Goal: Task Accomplishment & Management: Manage account settings

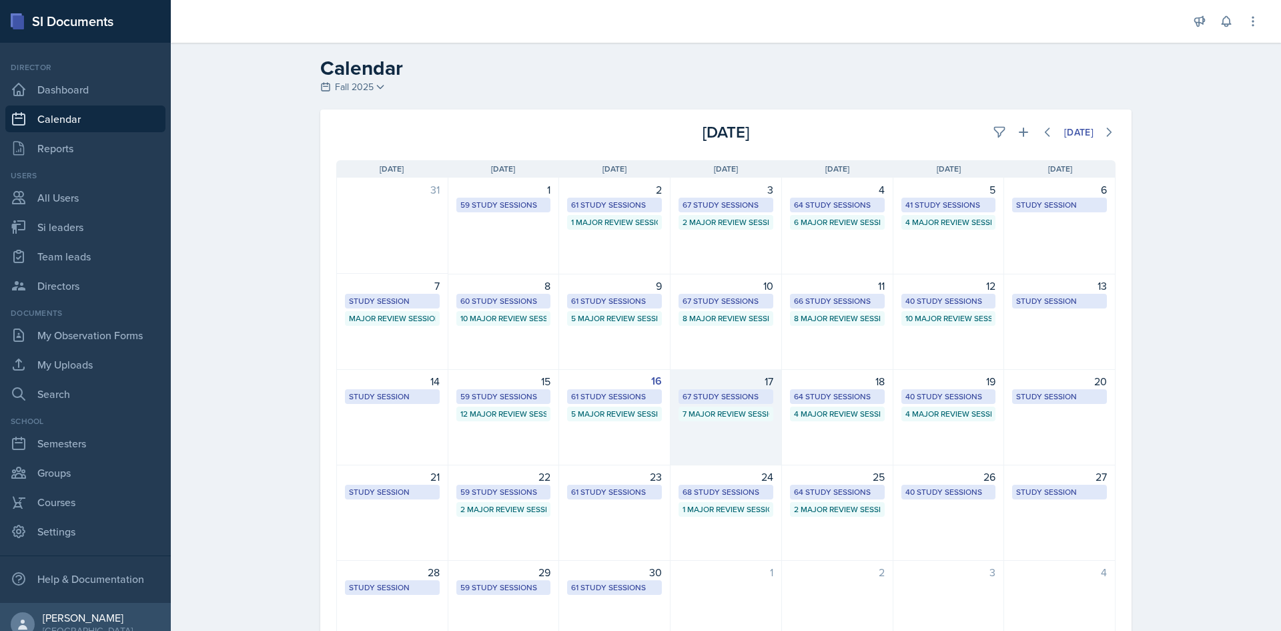
click at [719, 413] on div "7 Major Review Sessions" at bounding box center [726, 414] width 87 height 12
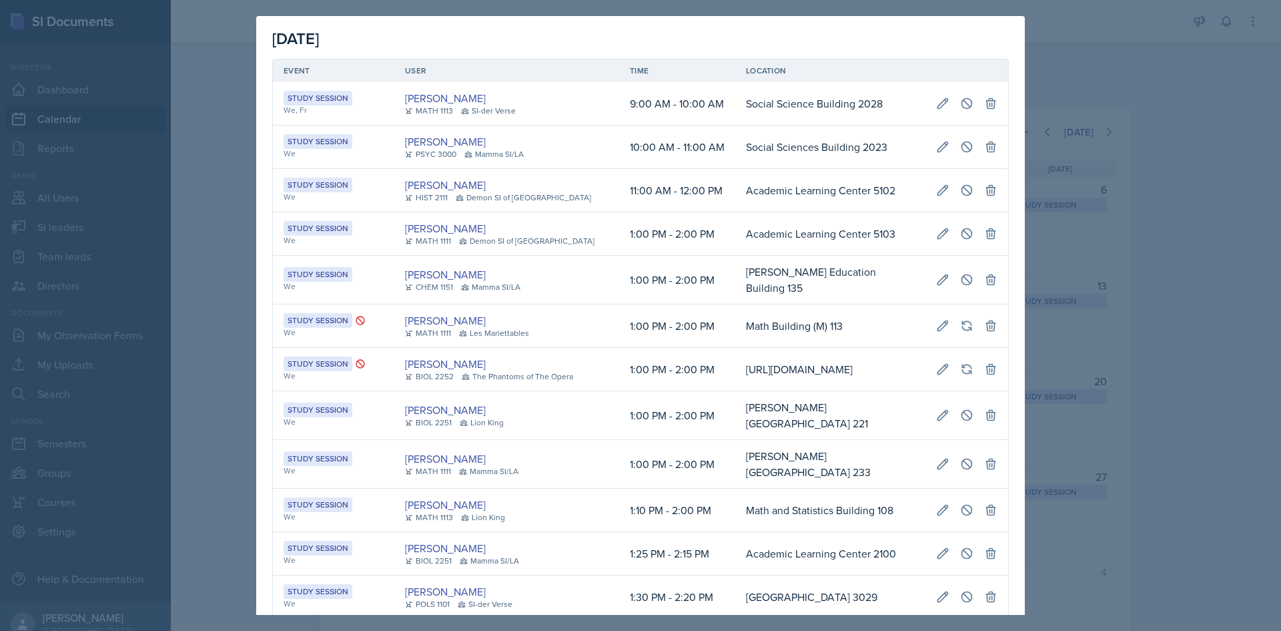
click at [626, 388] on td "1:00 PM - 2:00 PM" at bounding box center [677, 369] width 116 height 43
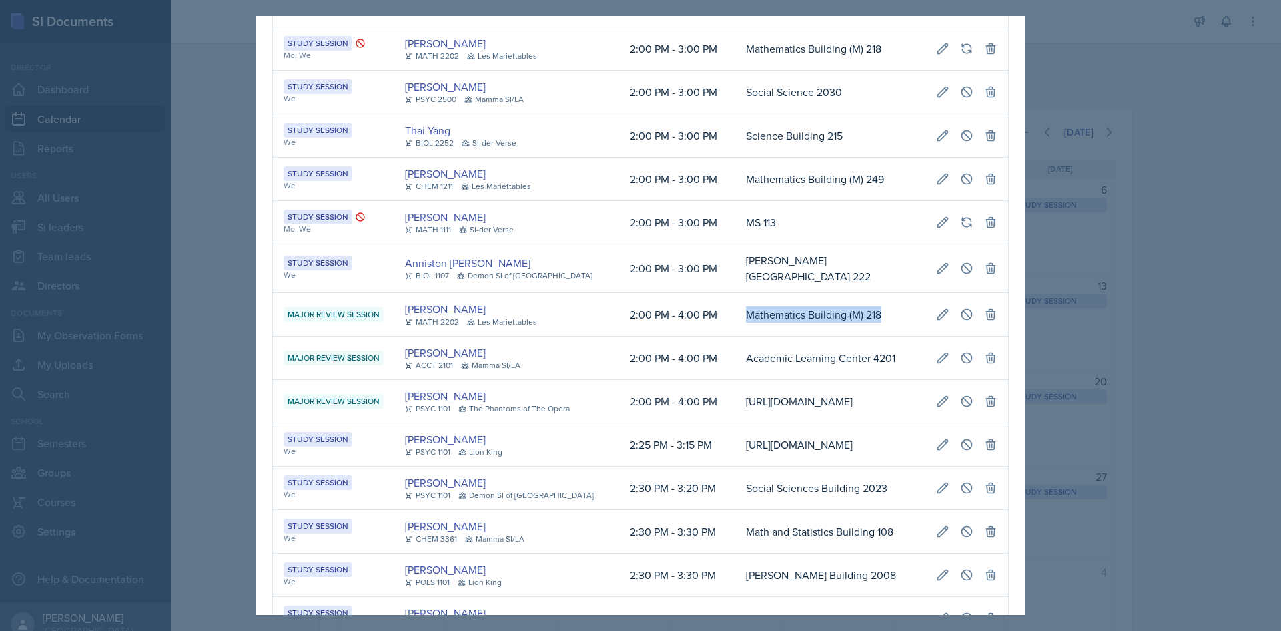
scroll to position [0, 301]
drag, startPoint x: 707, startPoint y: 330, endPoint x: 998, endPoint y: 329, distance: 291.0
click at [938, 319] on icon at bounding box center [943, 314] width 10 height 10
type input "[DATE]"
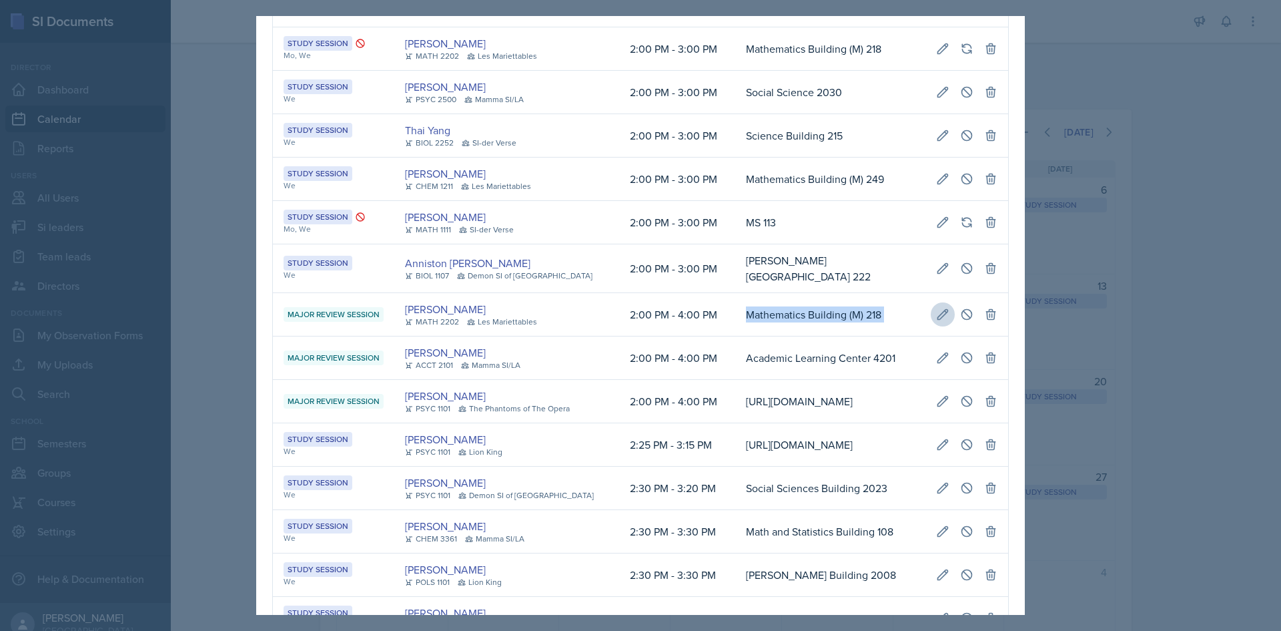
select select "2"
select select "0"
select select "PM"
select select "4"
select select "0"
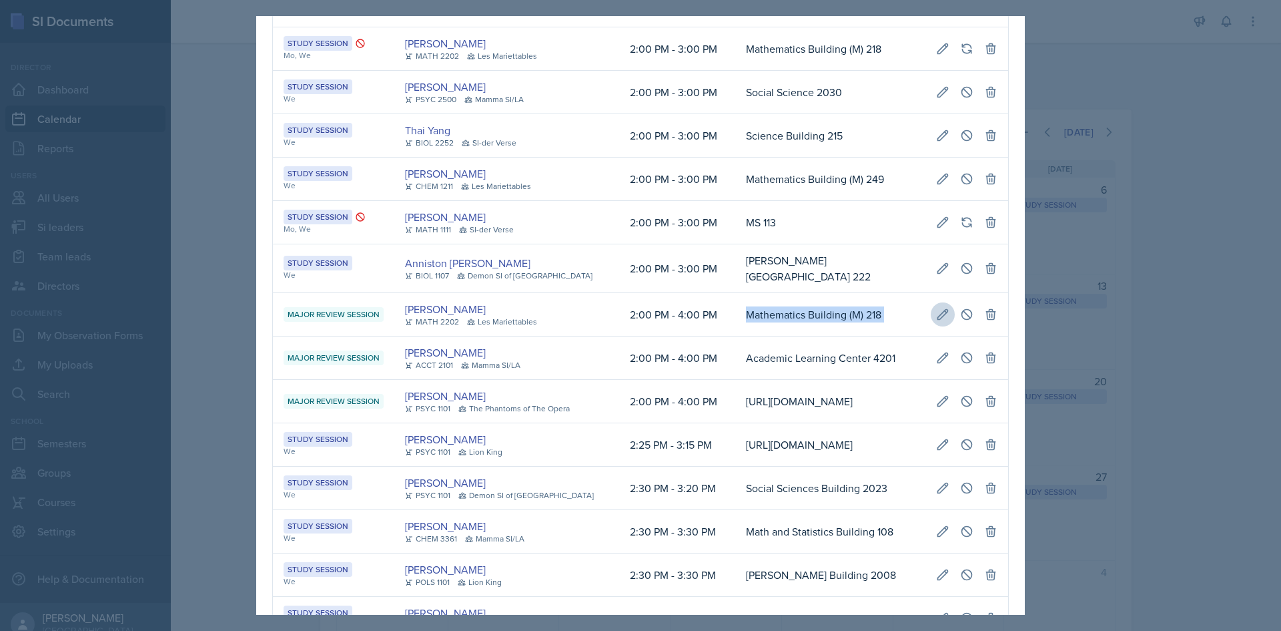
select select "PM"
type input "Mathematics Building (M) 218"
select select "66bb7cbf-e419-488b-a7ef-f63bc5f9ed04"
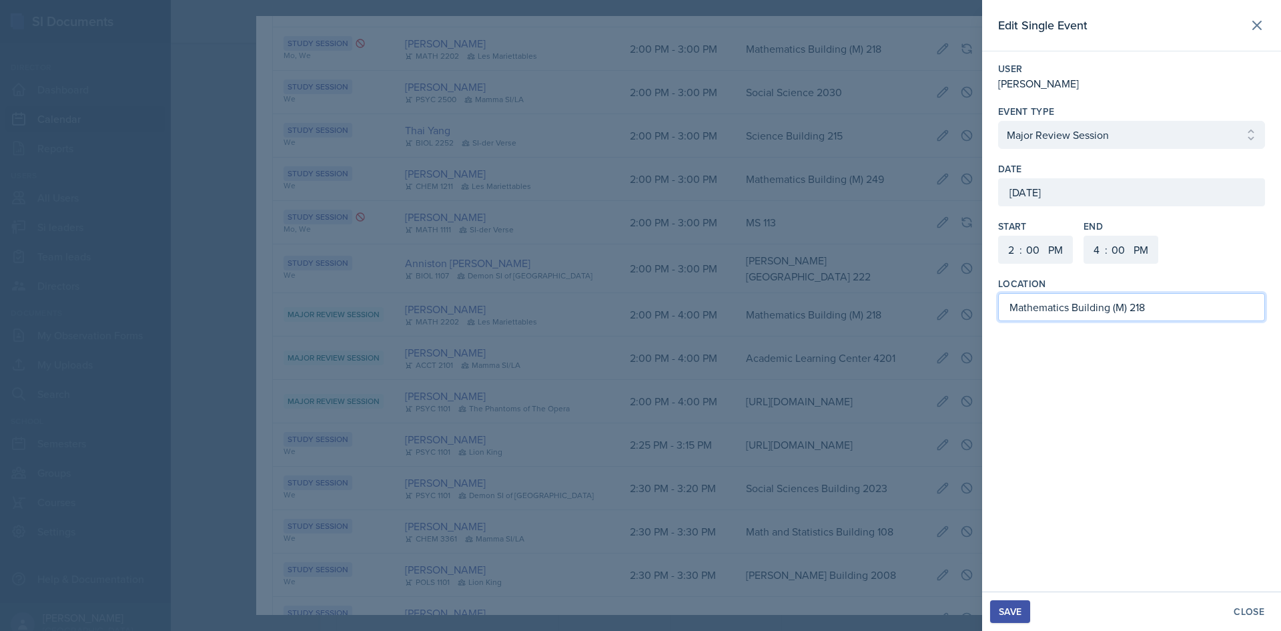
click at [1150, 310] on input "Mathematics Building (M) 218" at bounding box center [1131, 307] width 267 height 28
type input "Mathematics Building (M) 120"
click at [1022, 603] on button "Save" at bounding box center [1010, 611] width 40 height 23
